Goal: Task Accomplishment & Management: Manage account settings

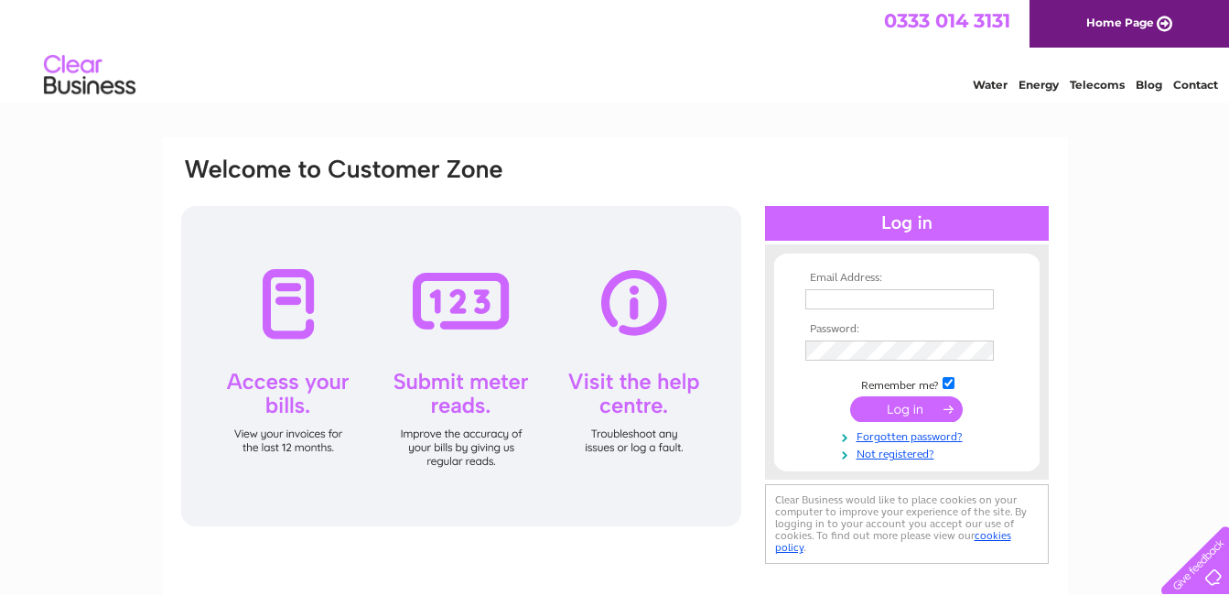
type input "[EMAIL_ADDRESS][DOMAIN_NAME]"
click at [920, 413] on input "submit" at bounding box center [906, 409] width 113 height 26
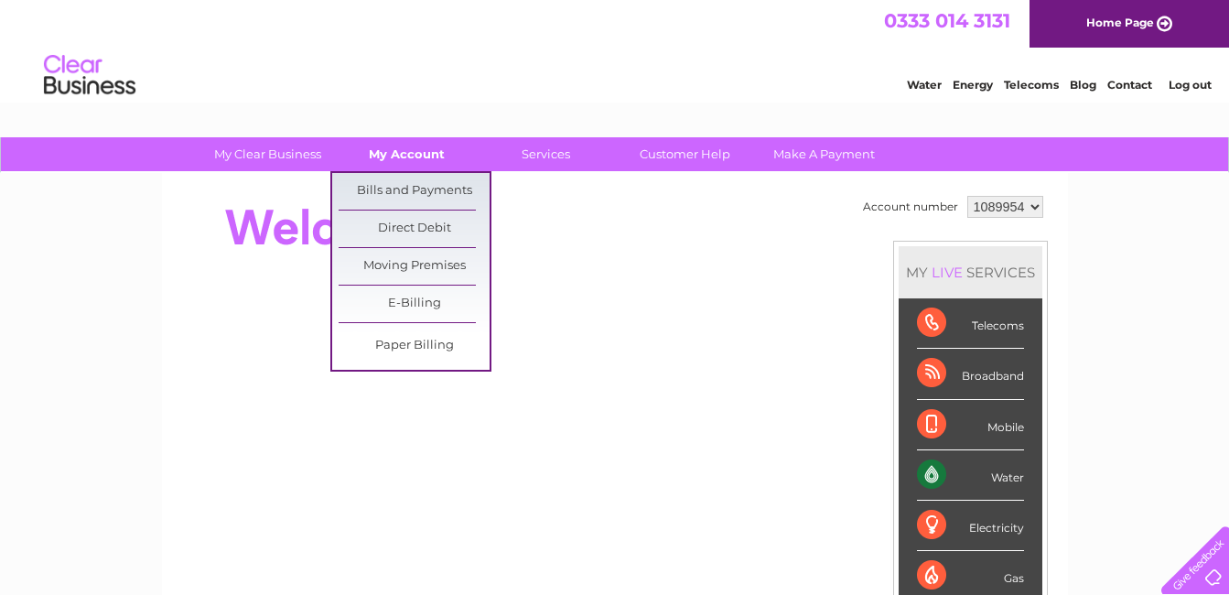
click at [415, 145] on link "My Account" at bounding box center [406, 154] width 151 height 34
click at [415, 184] on link "Bills and Payments" at bounding box center [413, 191] width 151 height 37
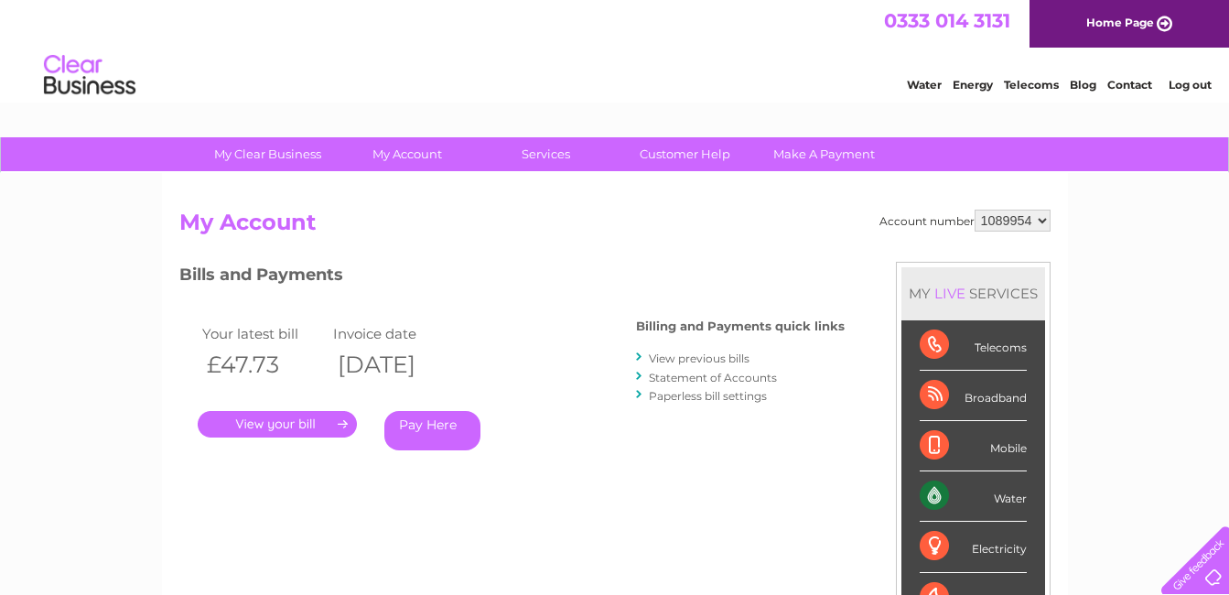
click at [253, 424] on link "." at bounding box center [277, 424] width 159 height 27
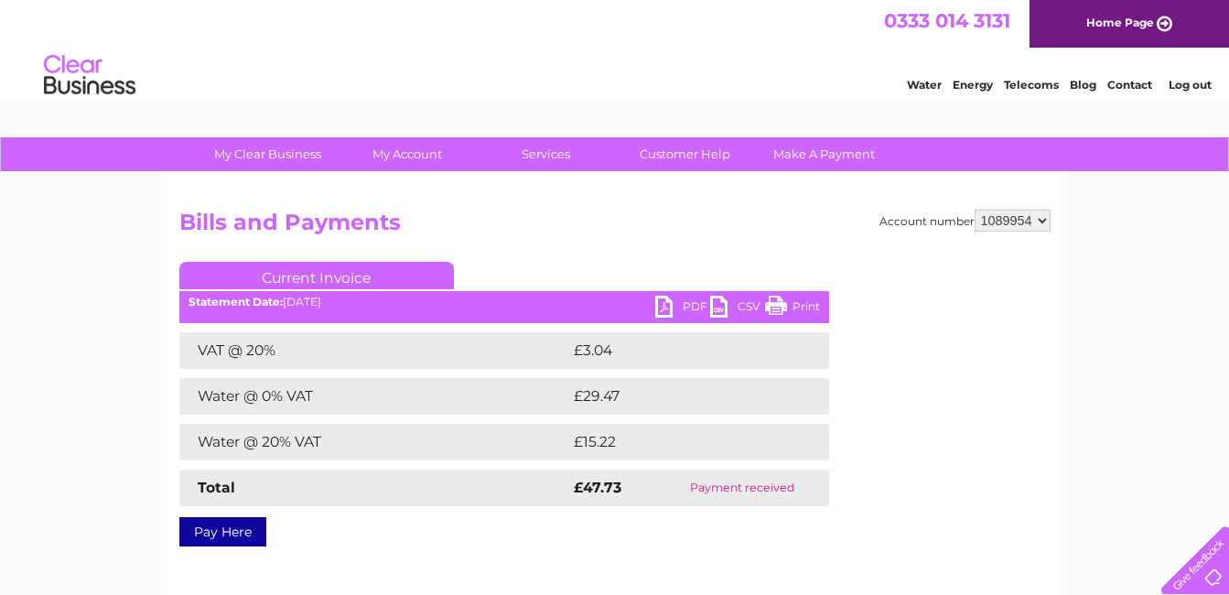
click at [806, 306] on link "Print" at bounding box center [792, 308] width 55 height 27
click at [1195, 85] on link "Log out" at bounding box center [1189, 85] width 43 height 14
